Goal: Find specific page/section

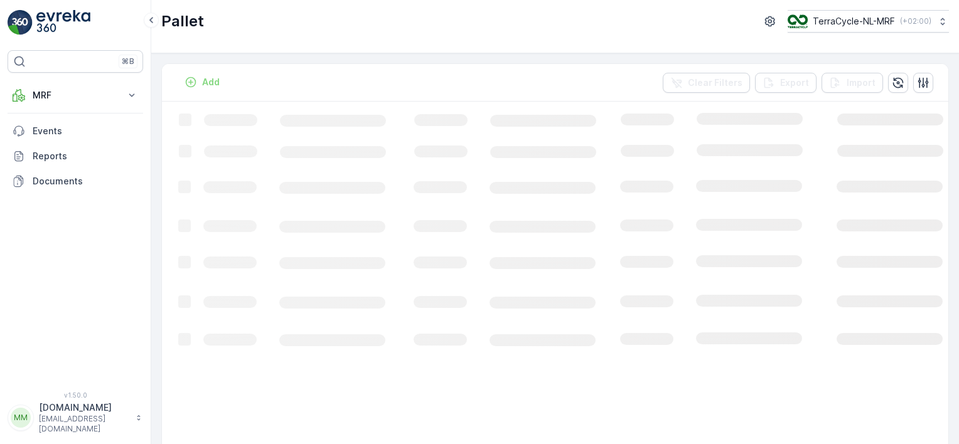
click at [281, 81] on div "Add Clear Filters Export Import" at bounding box center [555, 83] width 786 height 38
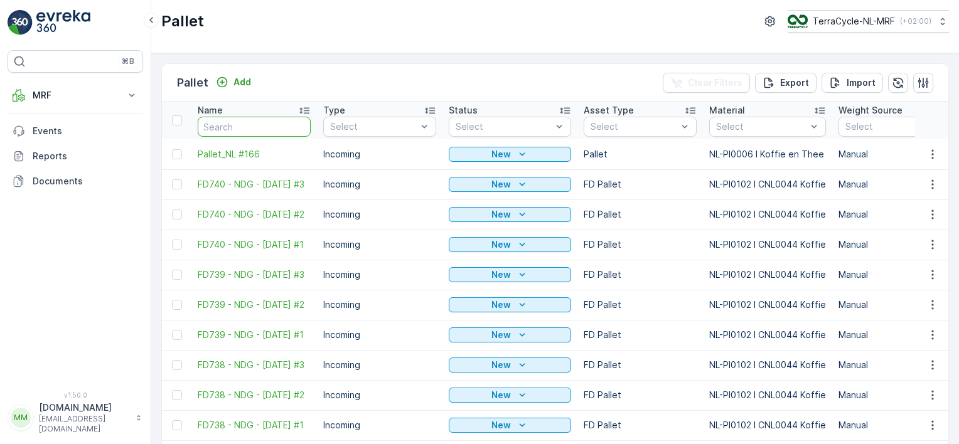
click at [228, 128] on input "text" at bounding box center [254, 127] width 113 height 20
type input "fd"
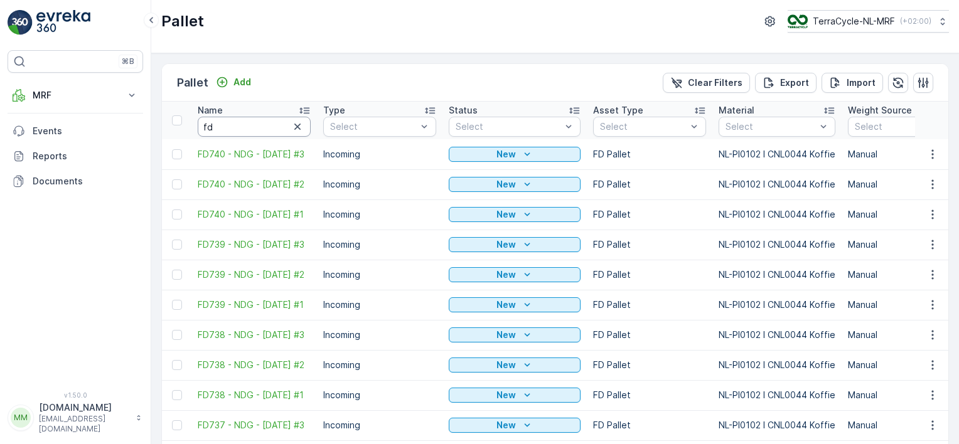
click at [228, 128] on input "fd" at bounding box center [254, 127] width 113 height 20
type input "fd73"
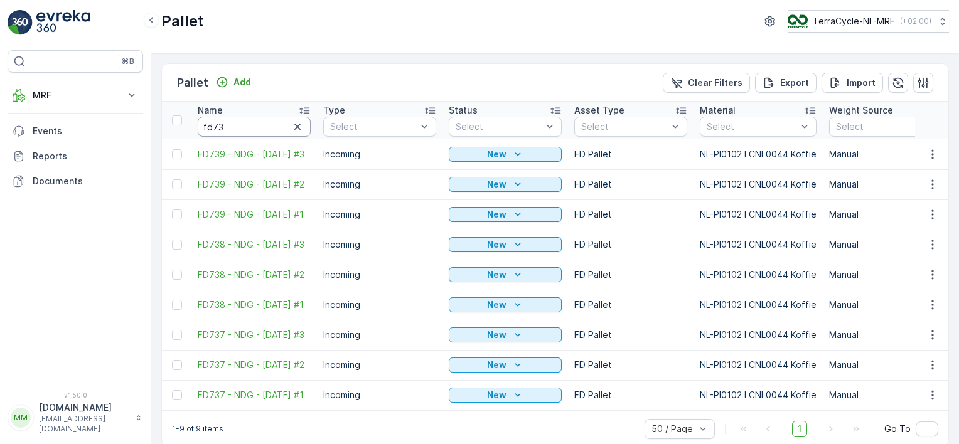
click at [228, 128] on input "fd73" at bounding box center [254, 127] width 113 height 20
type input "fd737"
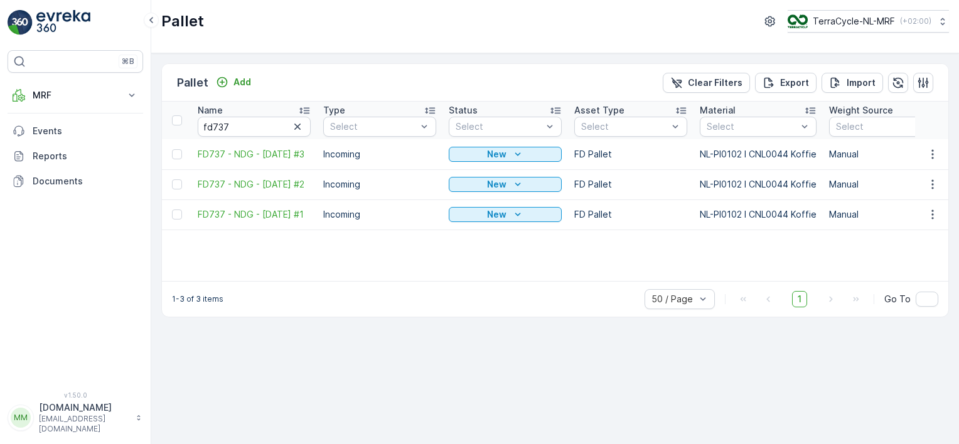
click at [708, 356] on div "Pallet Add Clear Filters Export Import Name fd737 Type Select Status Select Ass…" at bounding box center [555, 248] width 808 height 391
click at [66, 17] on img at bounding box center [63, 22] width 54 height 25
